Goal: Task Accomplishment & Management: Complete application form

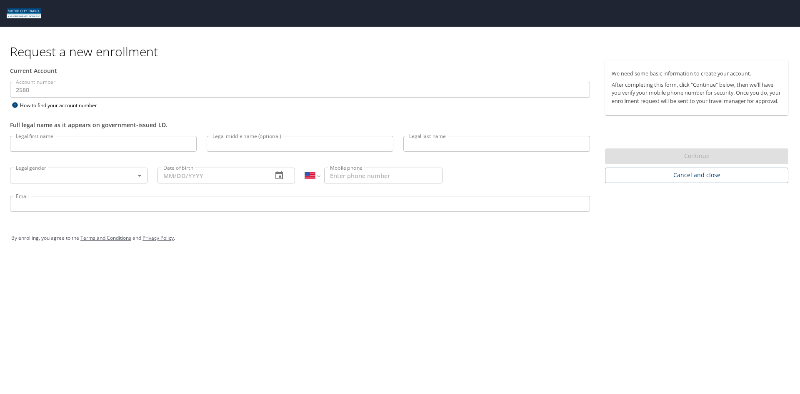
select select "US"
click at [119, 147] on input "Legal first name" at bounding box center [103, 144] width 187 height 16
type input "[PERSON_NAME]"
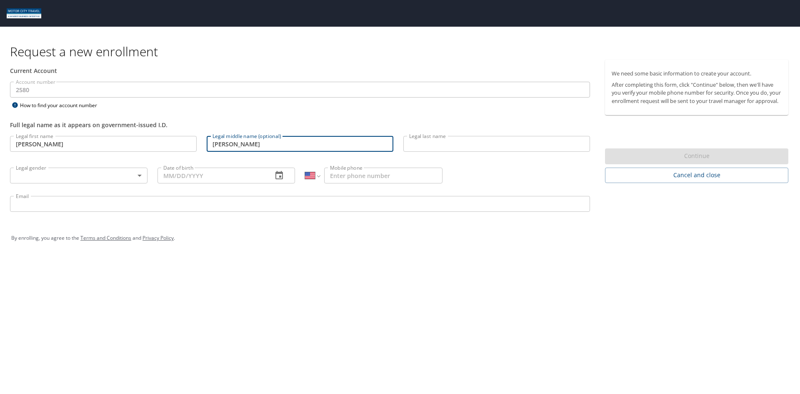
type input "[PERSON_NAME]"
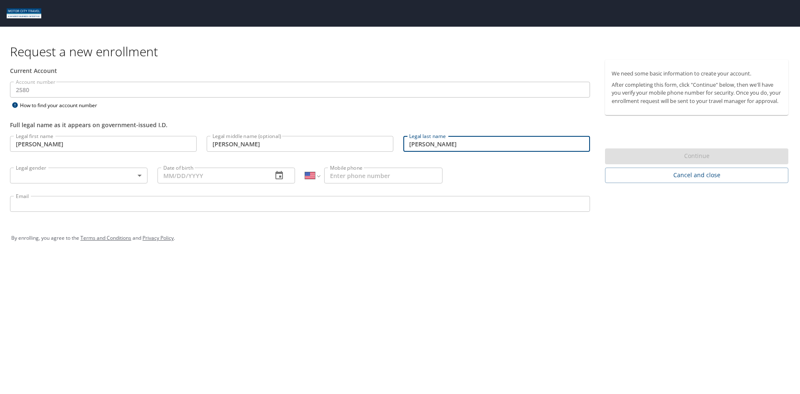
type input "[PERSON_NAME]"
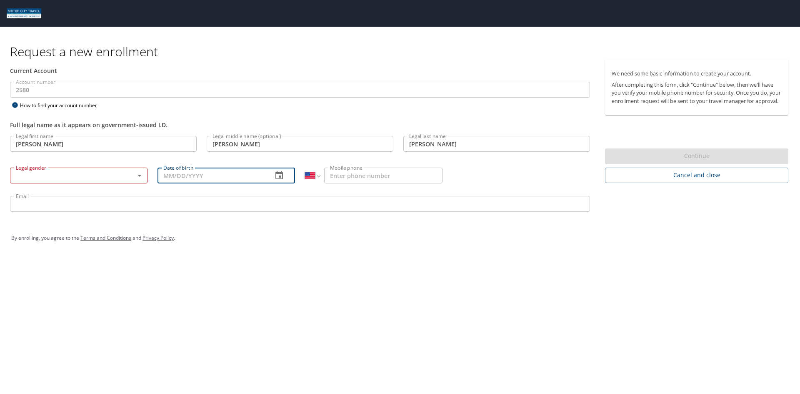
click at [141, 174] on body "Request a new enrollment Current Account Account number 2580 Account number How…" at bounding box center [400, 197] width 800 height 394
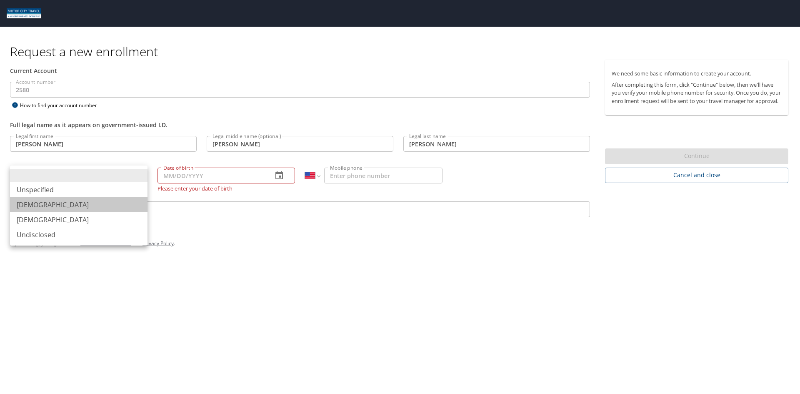
click at [73, 203] on li "[DEMOGRAPHIC_DATA]" at bounding box center [79, 204] width 138 height 15
type input "[DEMOGRAPHIC_DATA]"
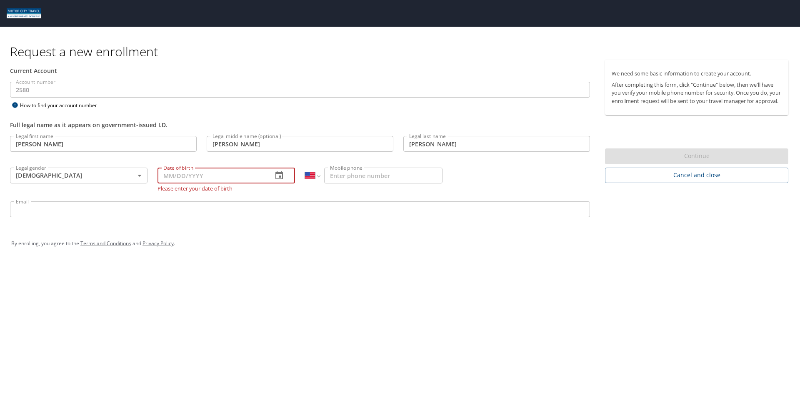
click at [188, 177] on input "Date of birth" at bounding box center [212, 176] width 108 height 16
type input "[DATE]"
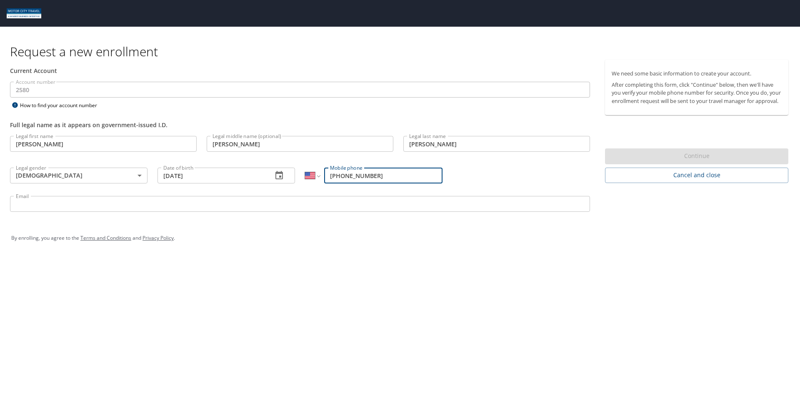
type input "[PHONE_NUMBER]"
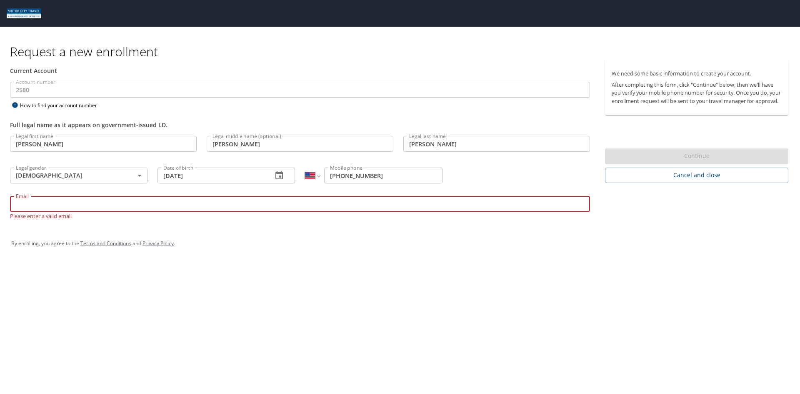
click at [256, 203] on input "Email" at bounding box center [300, 204] width 580 height 16
type input "[PERSON_NAME][EMAIL_ADDRESS][PERSON_NAME][DOMAIN_NAME]"
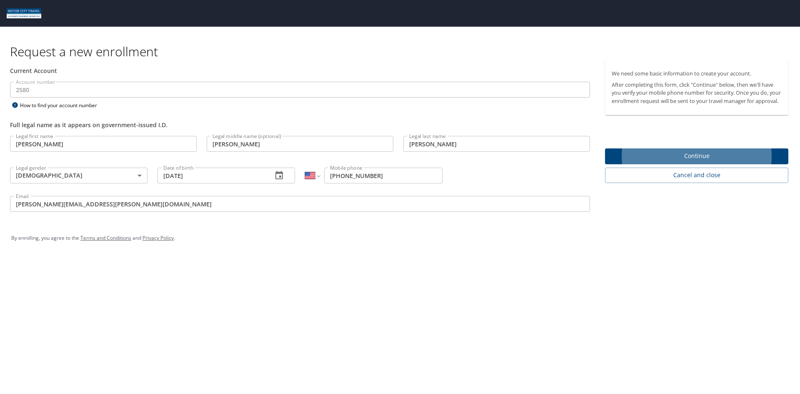
click at [371, 288] on div "Request a new enrollment Current Account Account number 2580 Account number How…" at bounding box center [400, 197] width 800 height 394
click at [421, 267] on div "Request a new enrollment Current Account Account number 2580 Account number How…" at bounding box center [400, 197] width 800 height 394
click at [702, 161] on span "Continue" at bounding box center [697, 156] width 170 height 10
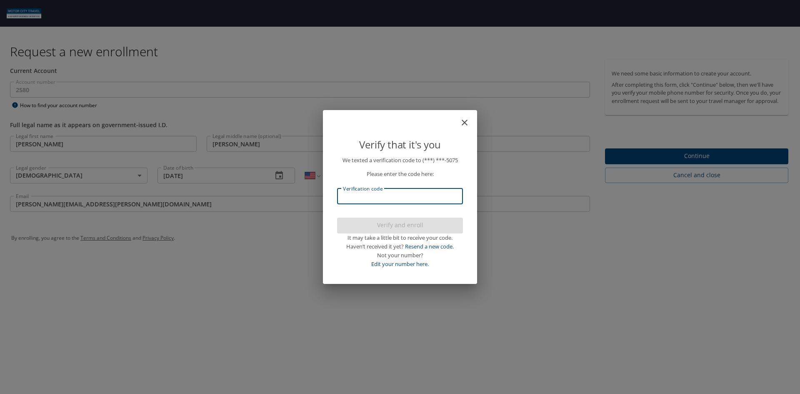
click at [408, 200] on input "Verification code" at bounding box center [400, 196] width 126 height 16
type input "692641"
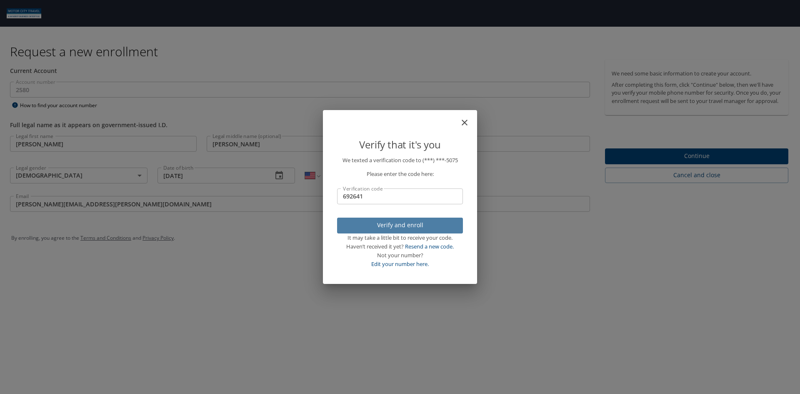
click at [404, 227] on span "Verify and enroll" at bounding box center [400, 225] width 113 height 10
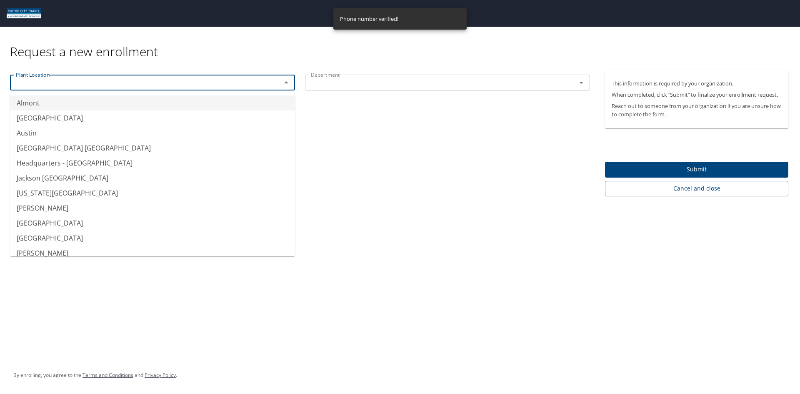
click at [244, 87] on input "text" at bounding box center [141, 82] width 256 height 11
click at [73, 122] on li "[GEOGRAPHIC_DATA]" at bounding box center [152, 117] width 285 height 15
type input "[GEOGRAPHIC_DATA]"
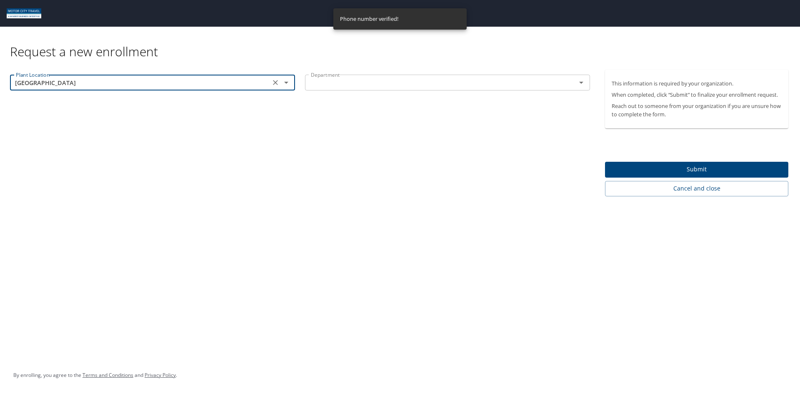
click at [399, 82] on input "text" at bounding box center [436, 82] width 256 height 11
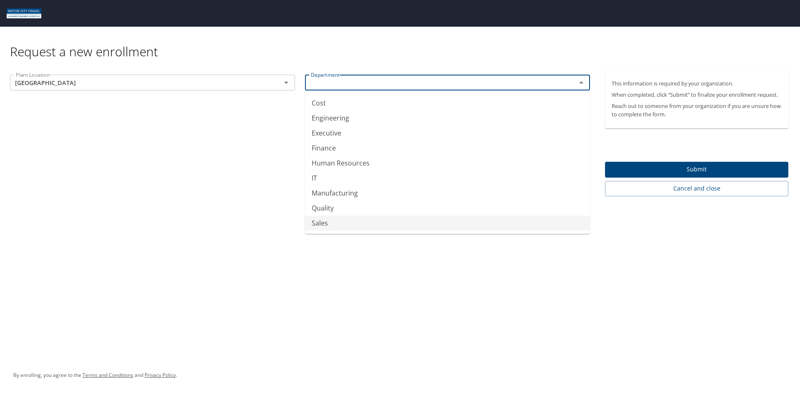
click at [321, 225] on li "Sales" at bounding box center [447, 223] width 285 height 15
type input "Sales"
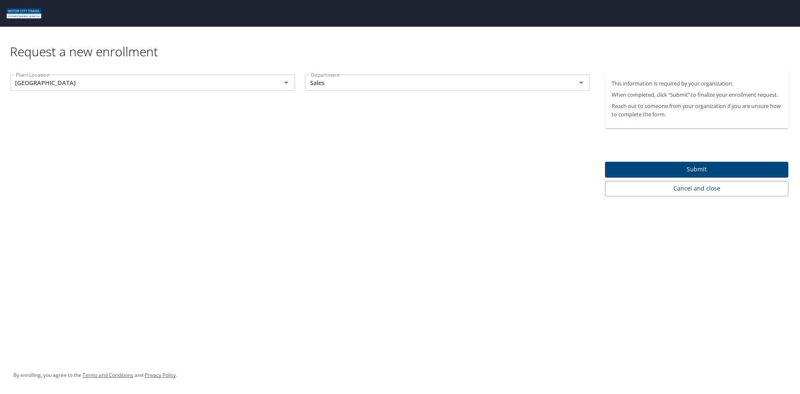
click at [273, 205] on div "Request a new enrollment Plant Location [GEOGRAPHIC_DATA] Location Department S…" at bounding box center [400, 197] width 800 height 394
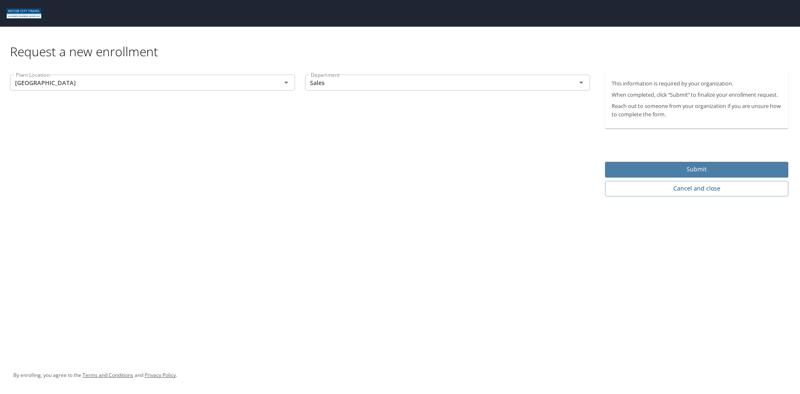
click at [691, 166] on span "Submit" at bounding box center [697, 169] width 170 height 10
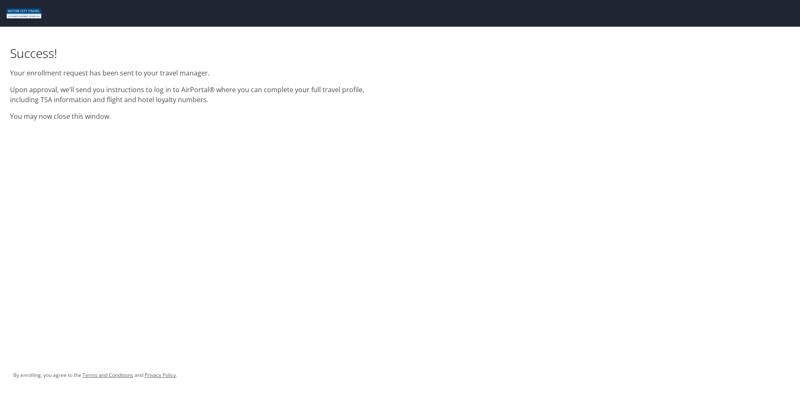
click at [237, 161] on div "Success! Your enrollment request has been sent to your travel manager. Upon app…" at bounding box center [400, 197] width 800 height 394
